Goal: Book appointment/travel/reservation

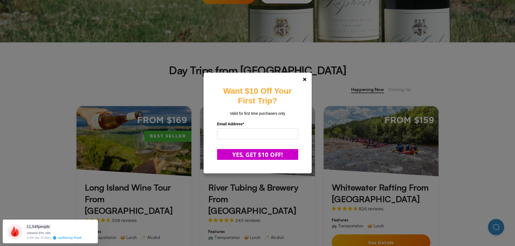
scroll to position [162, 0]
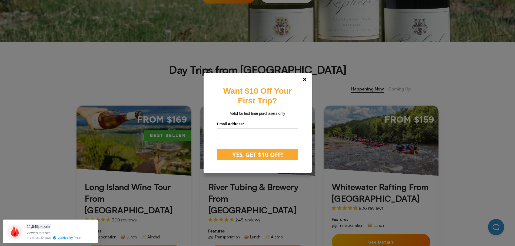
click at [237, 161] on div "Want $10 Off Your First Trip? Valid for first time purchasers only Email Addres…" at bounding box center [258, 123] width 108 height 101
click at [228, 158] on button "YES, GET $10 OFF!" at bounding box center [257, 154] width 81 height 11
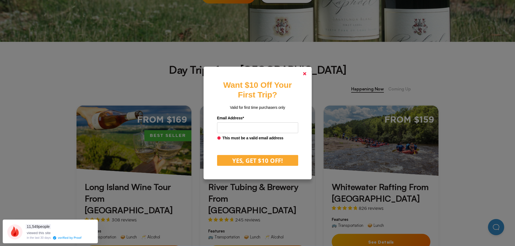
click at [304, 72] on link at bounding box center [304, 73] width 13 height 13
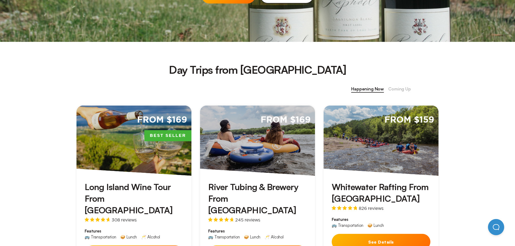
scroll to position [189, 0]
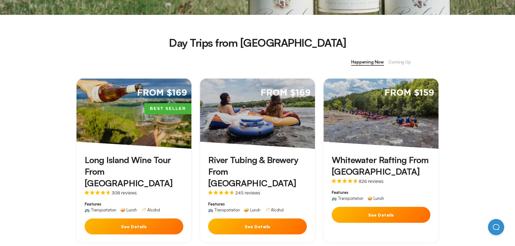
click at [393, 162] on h3 "Whitewater Rafting From [GEOGRAPHIC_DATA]" at bounding box center [381, 165] width 99 height 23
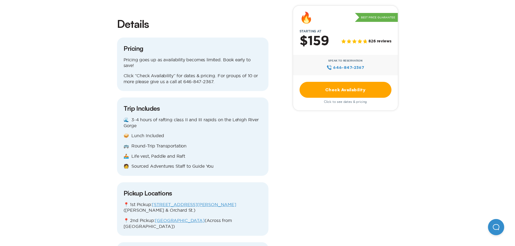
scroll to position [595, 0]
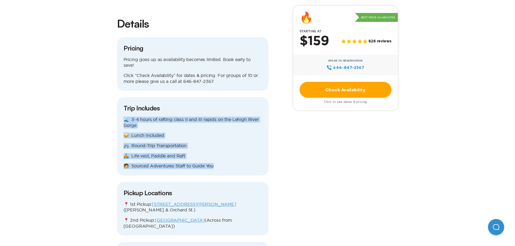
drag, startPoint x: 236, startPoint y: 135, endPoint x: 176, endPoint y: 71, distance: 88.0
click at [176, 97] on div "Trip Includes 🌊 3-4 hours of rafting class II and III rapids on the Lehigh Rive…" at bounding box center [192, 136] width 151 height 78
drag, startPoint x: 176, startPoint y: 71, endPoint x: 234, endPoint y: 135, distance: 87.0
click at [234, 135] on div "Trip Includes 🌊 3-4 hours of rafting class II and III rapids on the Lehigh Rive…" at bounding box center [192, 136] width 151 height 78
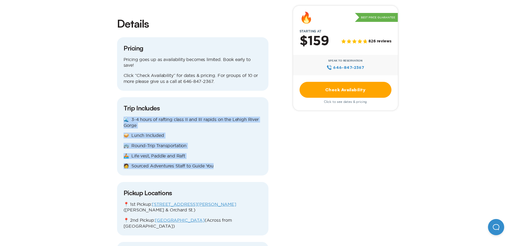
click at [234, 163] on p "🧑 Sourced Adventures Staff to Guide You" at bounding box center [193, 166] width 138 height 6
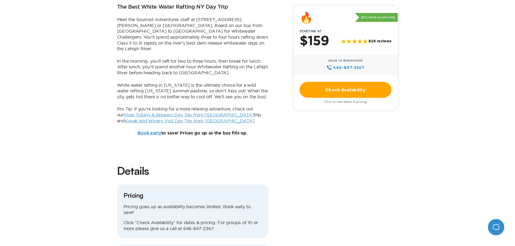
scroll to position [432, 0]
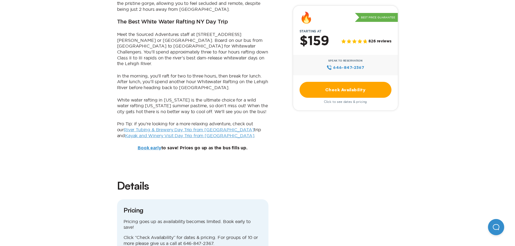
click at [335, 92] on link "Check Availability" at bounding box center [345, 90] width 92 height 16
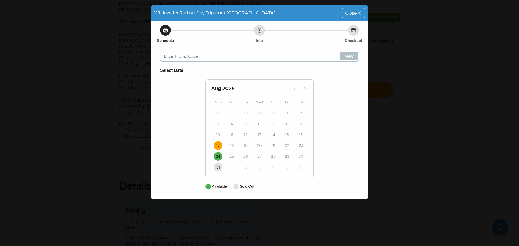
click at [217, 146] on time "17" at bounding box center [218, 145] width 4 height 5
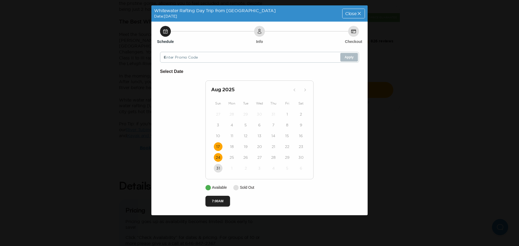
click at [217, 158] on time "24" at bounding box center [218, 157] width 5 height 5
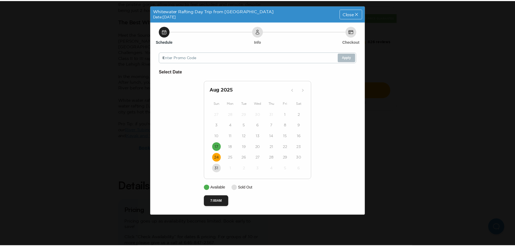
scroll to position [432, 0]
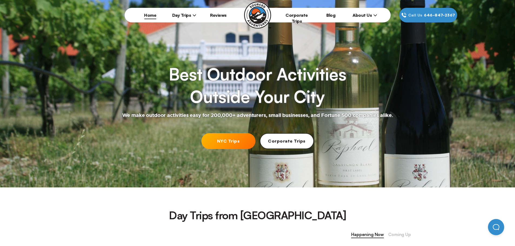
scroll to position [54, 0]
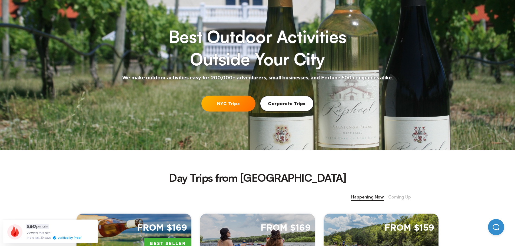
click at [230, 104] on link "NYC Trips" at bounding box center [228, 104] width 54 height 16
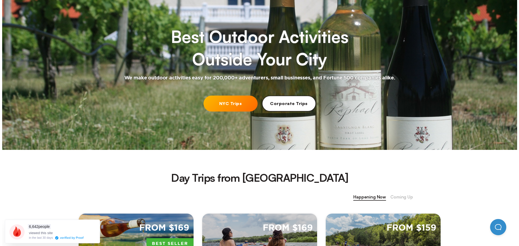
scroll to position [0, 0]
